Goal: Information Seeking & Learning: Find specific fact

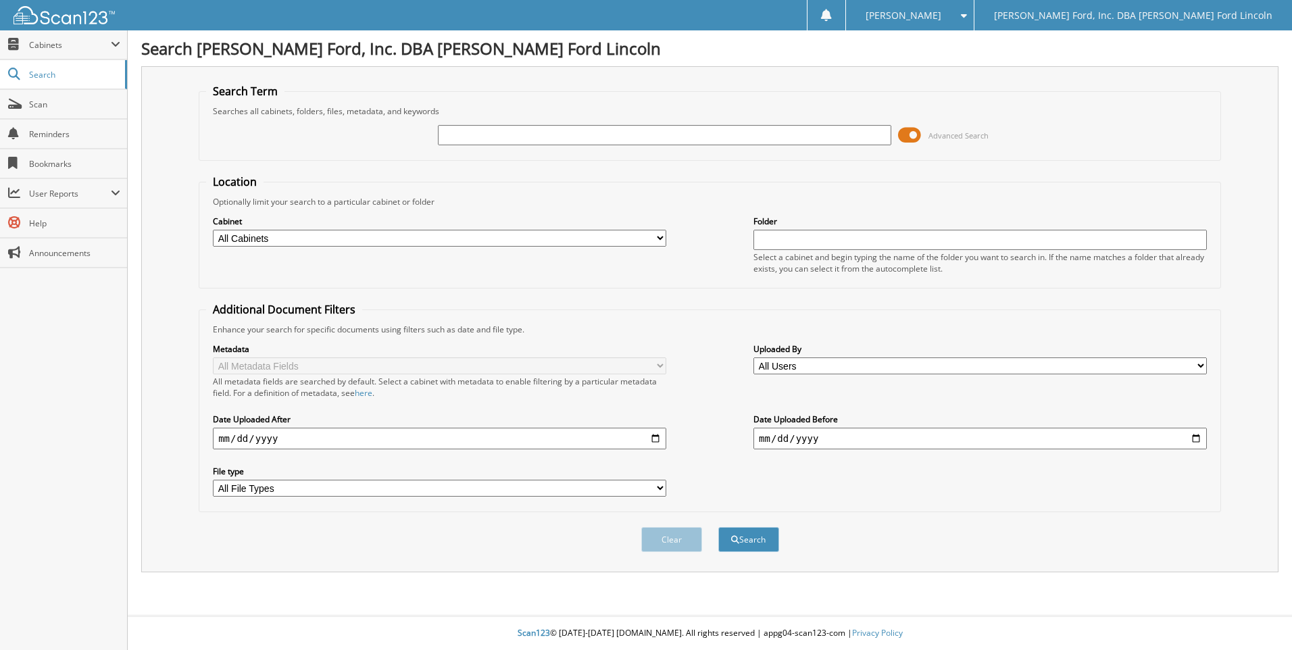
click at [464, 134] on input "text" at bounding box center [664, 135] width 453 height 20
type input "[PERSON_NAME]"
click at [718, 527] on button "Search" at bounding box center [748, 539] width 61 height 25
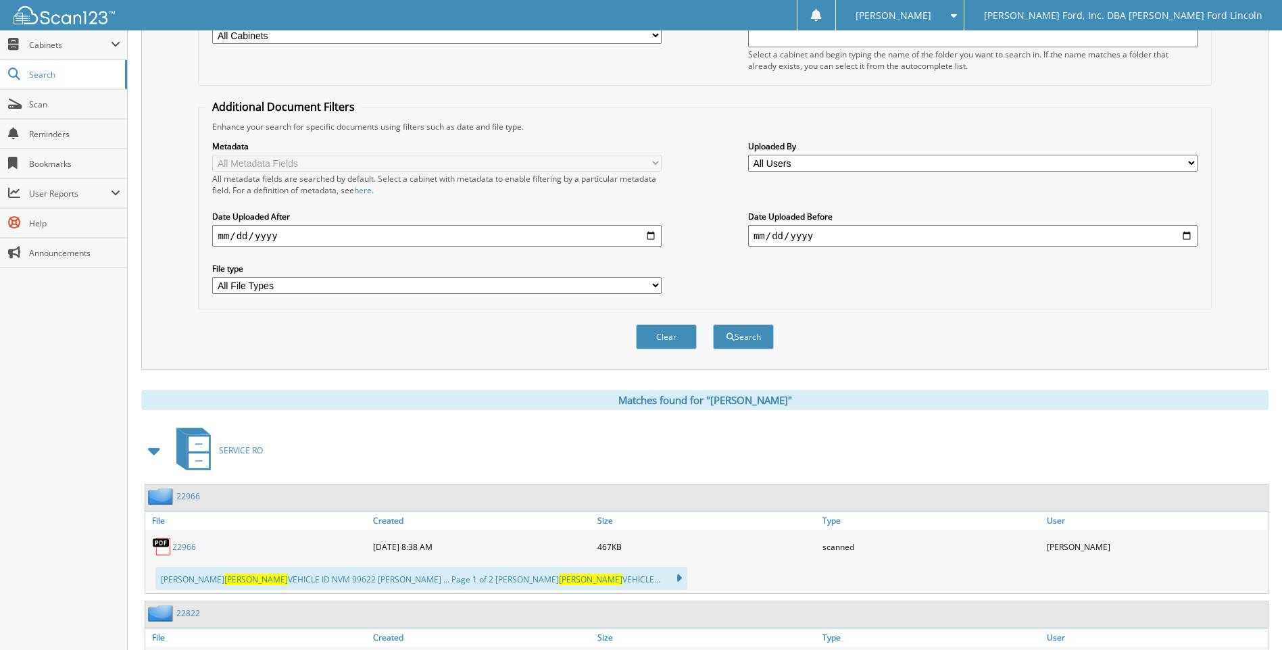
scroll to position [405, 0]
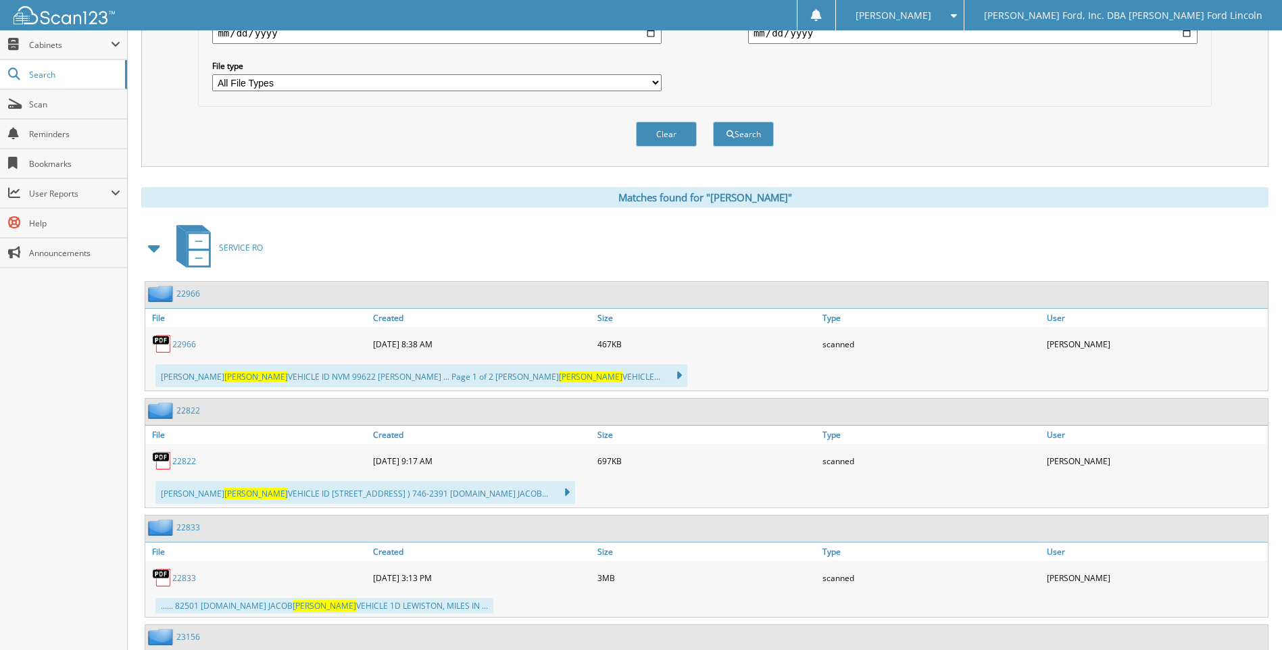
click at [152, 249] on span at bounding box center [154, 248] width 19 height 24
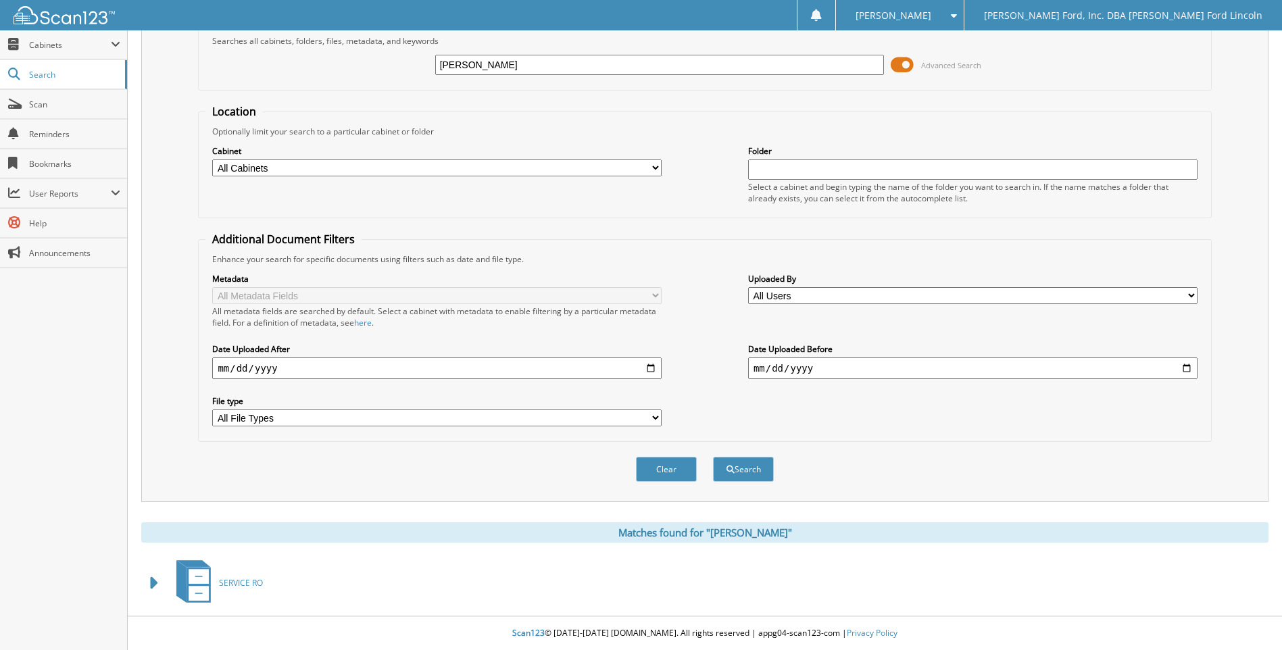
scroll to position [71, 0]
